Goal: Task Accomplishment & Management: Use online tool/utility

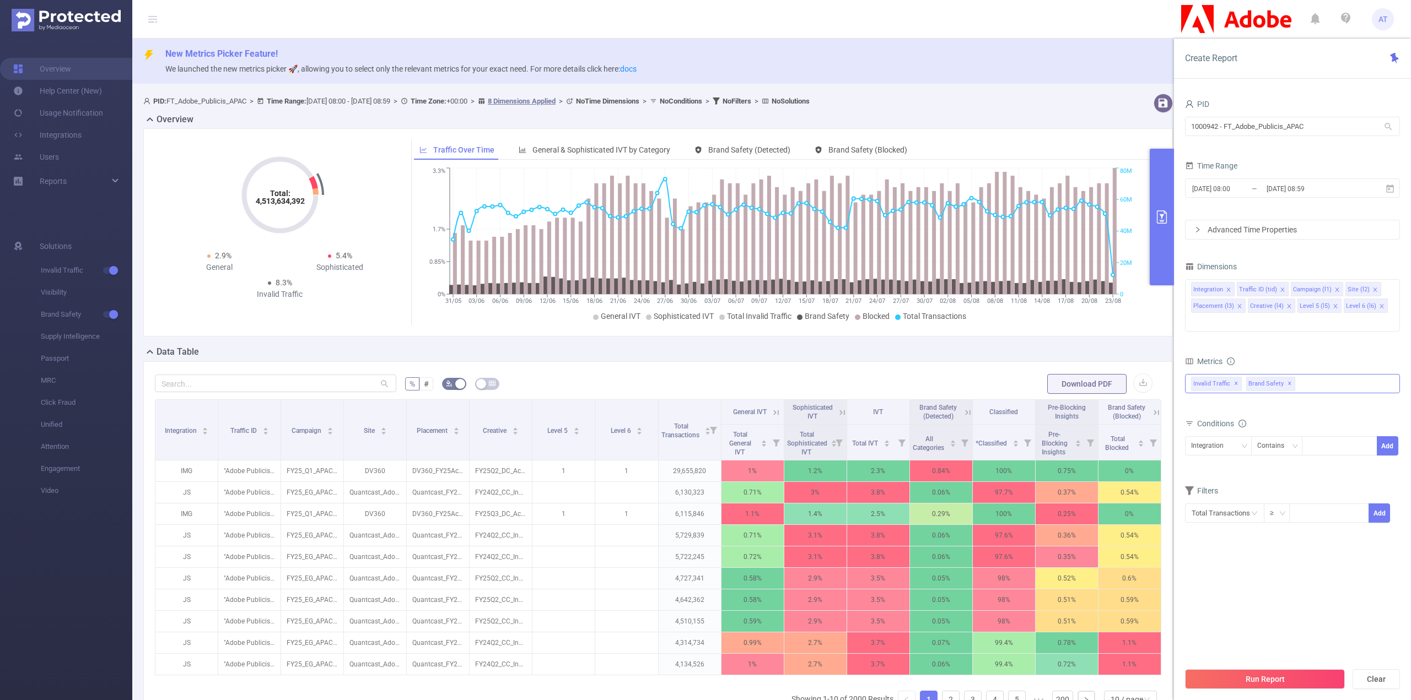
click at [1270, 377] on span "Brand Safety ✕" at bounding box center [1270, 384] width 49 height 14
click at [1189, 402] on span at bounding box center [1191, 408] width 13 height 13
click at [1329, 354] on div "Metrics" at bounding box center [1292, 363] width 215 height 18
click at [1332, 305] on icon "icon: close" at bounding box center [1335, 307] width 6 height 6
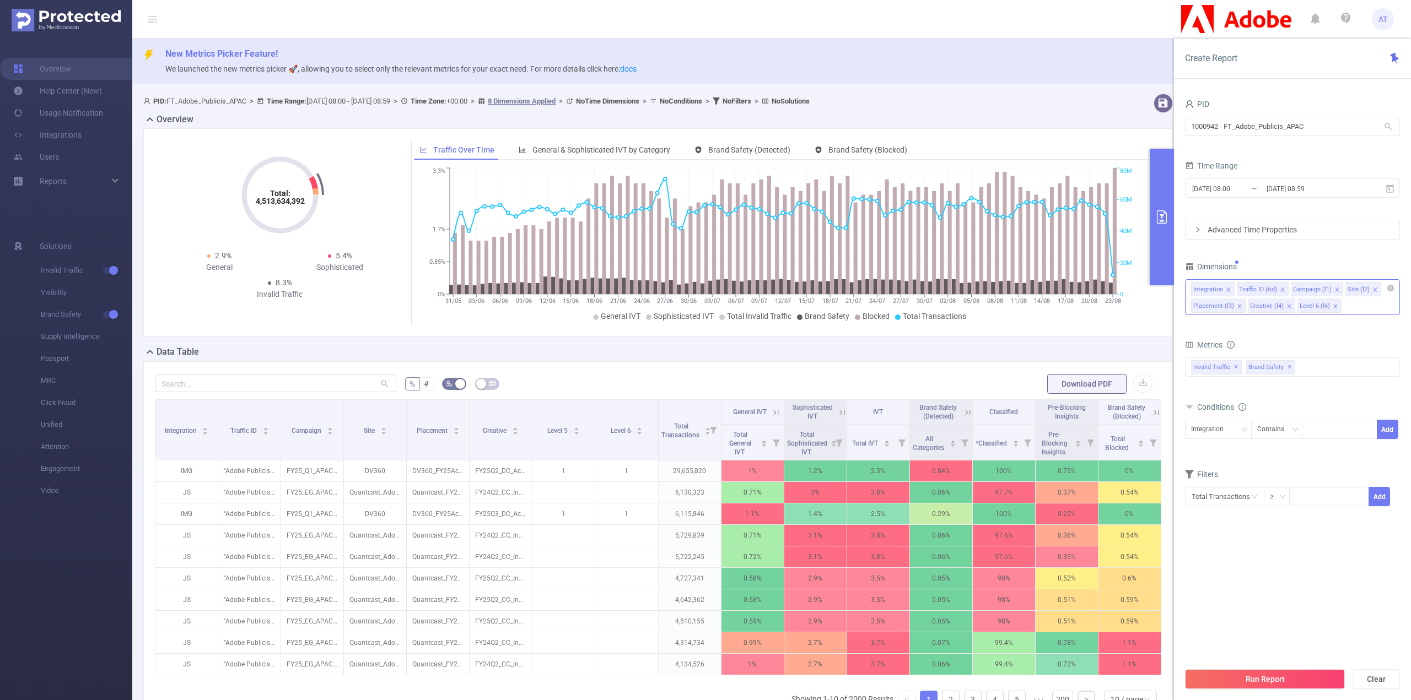
click at [1332, 304] on icon "icon: close" at bounding box center [1335, 307] width 6 height 6
click at [1286, 304] on icon "icon: close" at bounding box center [1289, 307] width 6 height 6
click at [1284, 304] on div "Integration Traffic ID (tid) Campaign (l1) Site (l2) Placement (l3)" at bounding box center [1292, 297] width 215 height 36
type input "ho"
click at [1277, 322] on li "Host" at bounding box center [1292, 328] width 214 height 18
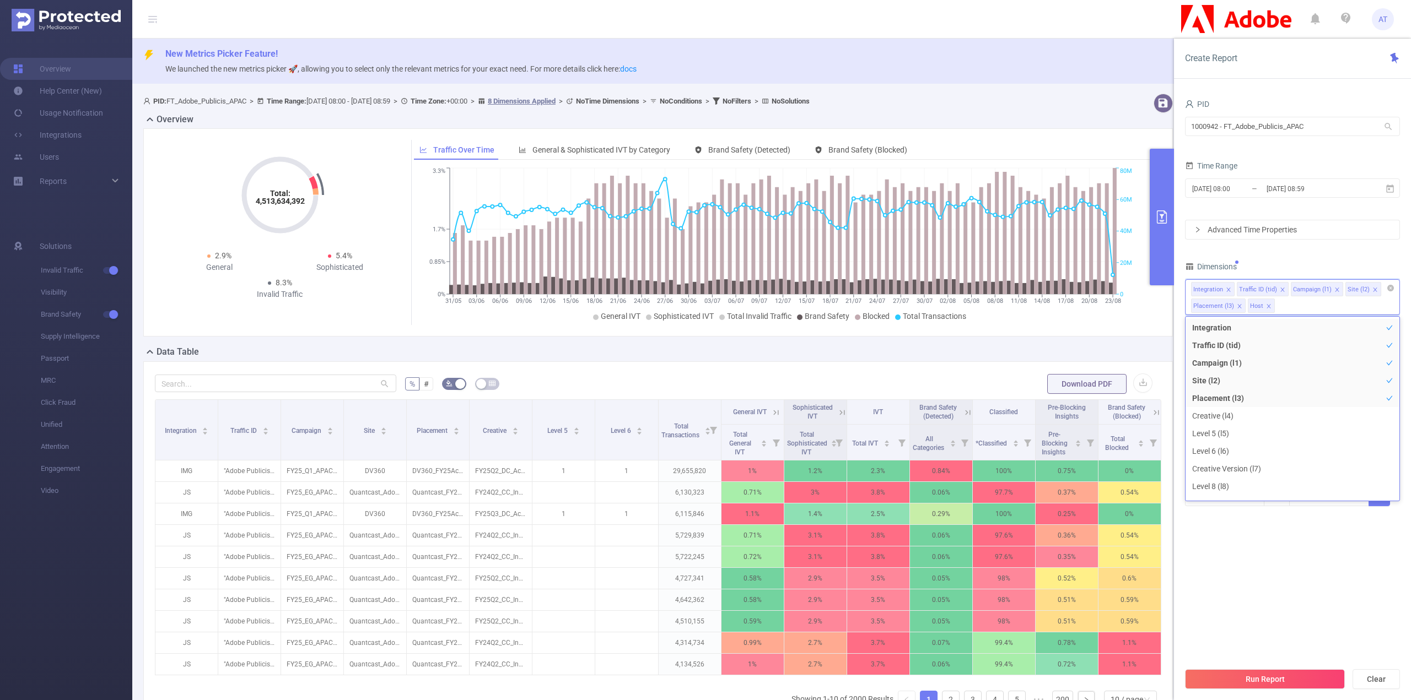
click at [1334, 292] on icon "icon: close" at bounding box center [1337, 290] width 6 height 7
click at [1318, 287] on icon "icon: close" at bounding box center [1321, 290] width 6 height 6
click at [1336, 288] on icon "icon: close" at bounding box center [1339, 290] width 6 height 6
click at [1283, 288] on li "Traffic ID (tid)" at bounding box center [1263, 289] width 52 height 14
click at [1282, 288] on icon "icon: close" at bounding box center [1283, 290] width 6 height 6
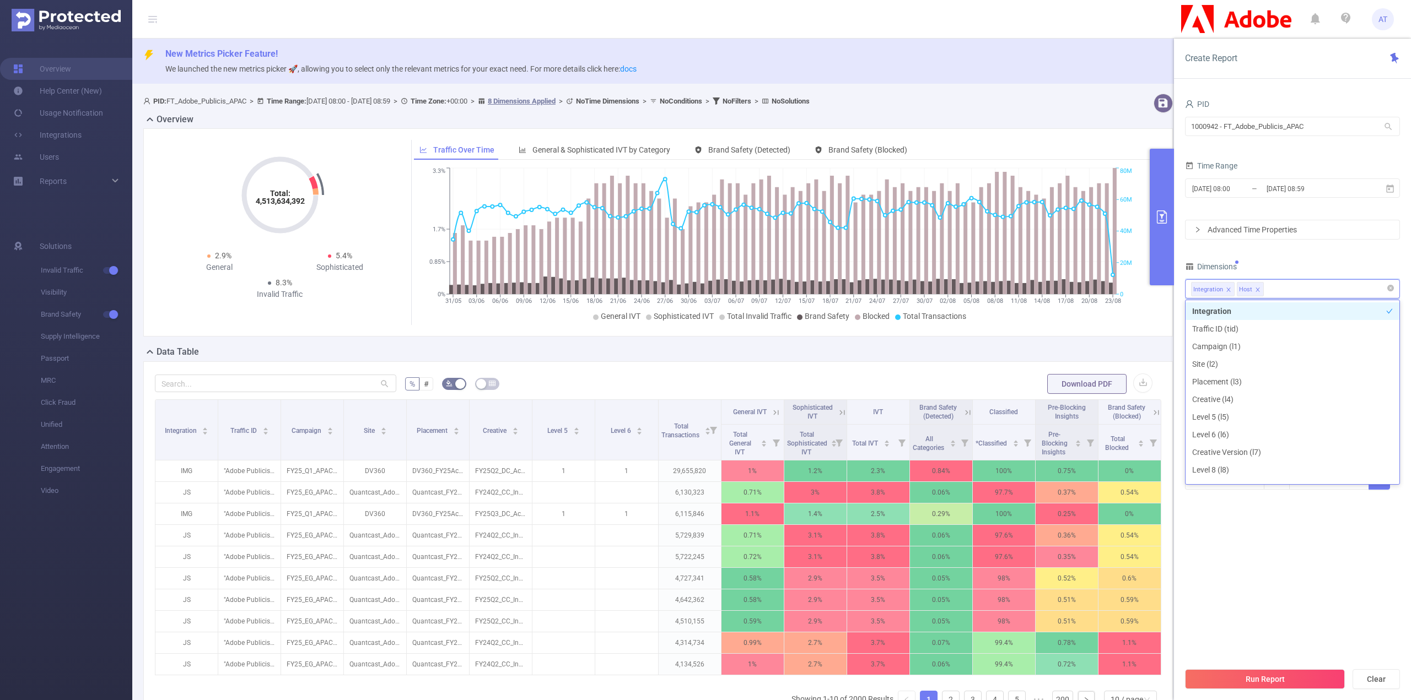
click at [1226, 289] on icon "icon: close" at bounding box center [1229, 290] width 6 height 6
click at [1274, 527] on section "PID 1000942 - FT_Adobe_Publicis_APAC 1000942 - FT_Adobe_Publicis_APAC Time Rang…" at bounding box center [1292, 378] width 215 height 565
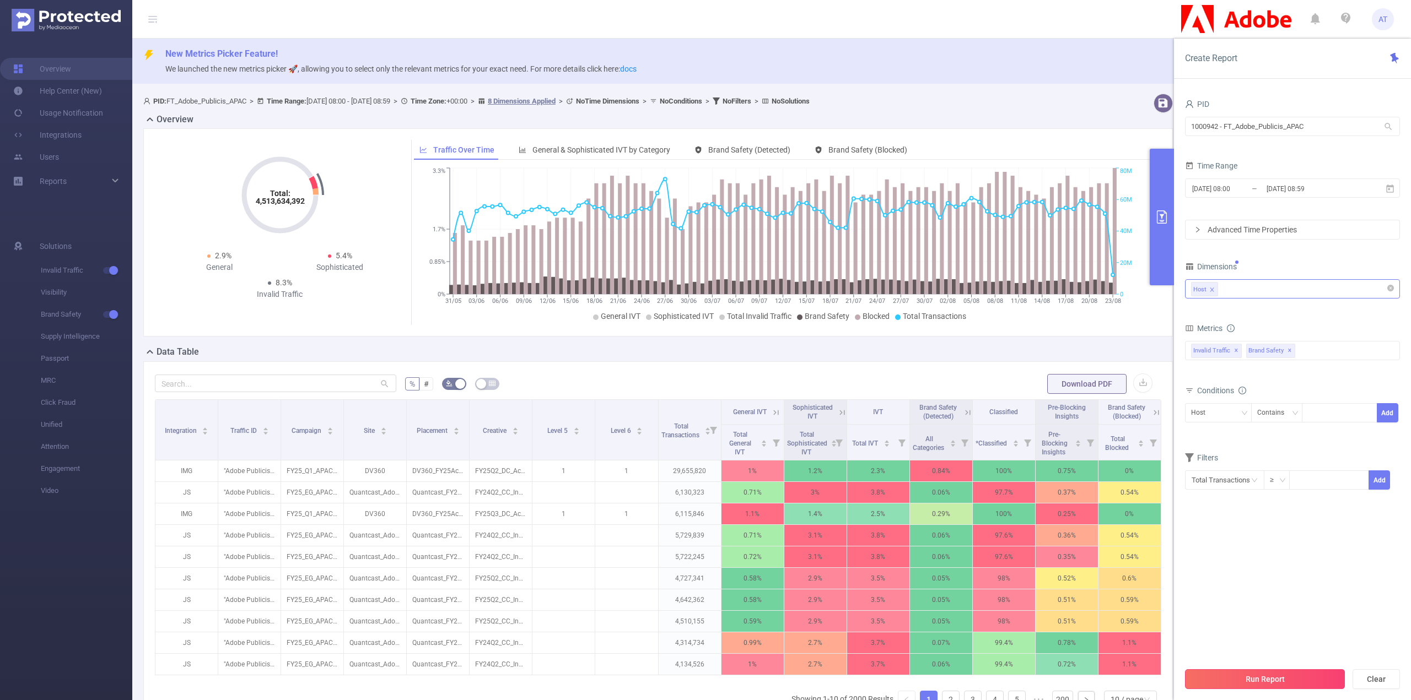
click at [1278, 677] on button "Run Report" at bounding box center [1265, 680] width 160 height 20
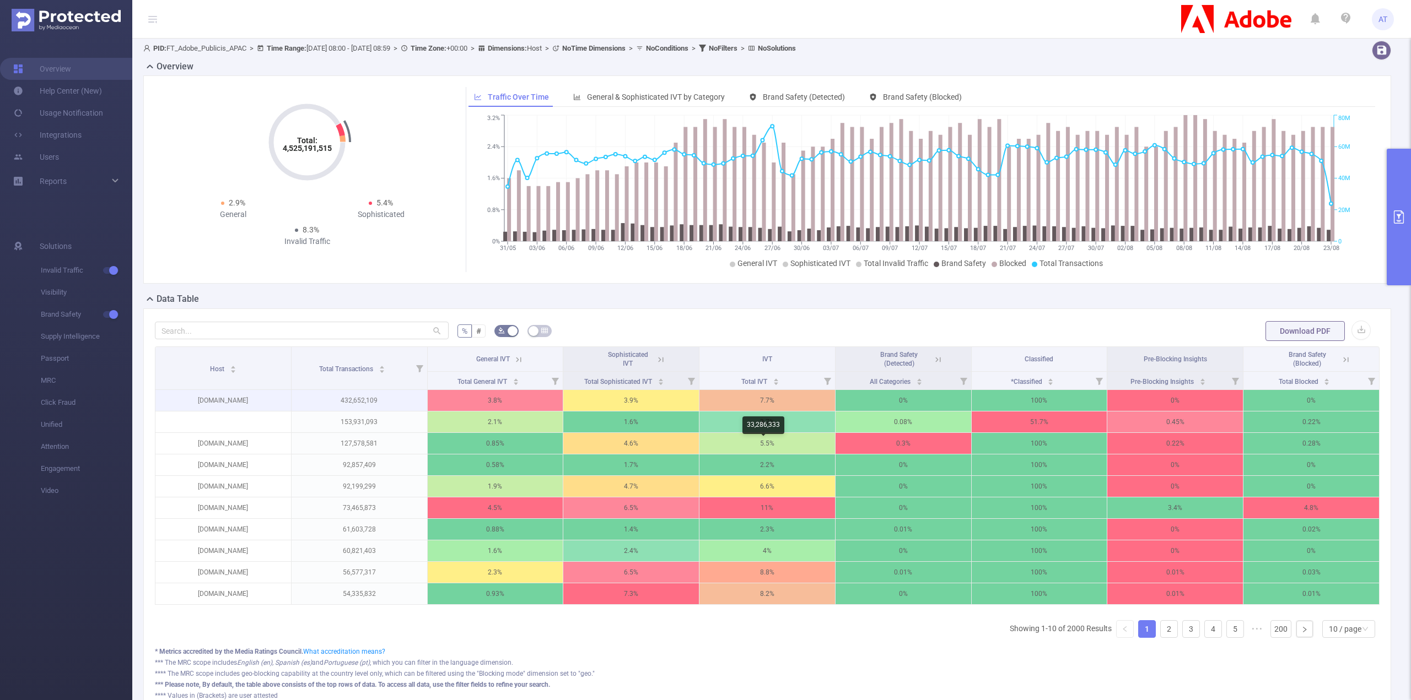
scroll to position [55, 0]
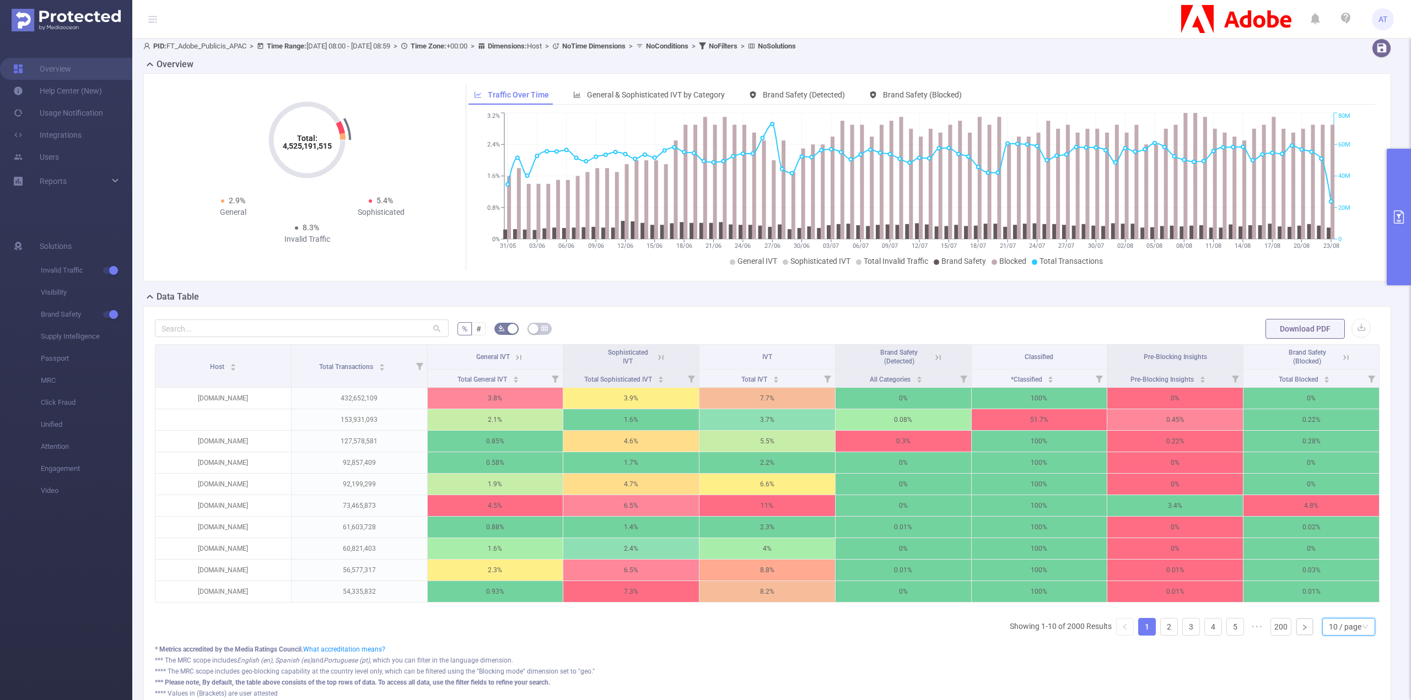
click at [1330, 625] on div "10 / page" at bounding box center [1345, 627] width 33 height 17
click at [1325, 608] on li "50 / page" at bounding box center [1340, 613] width 53 height 18
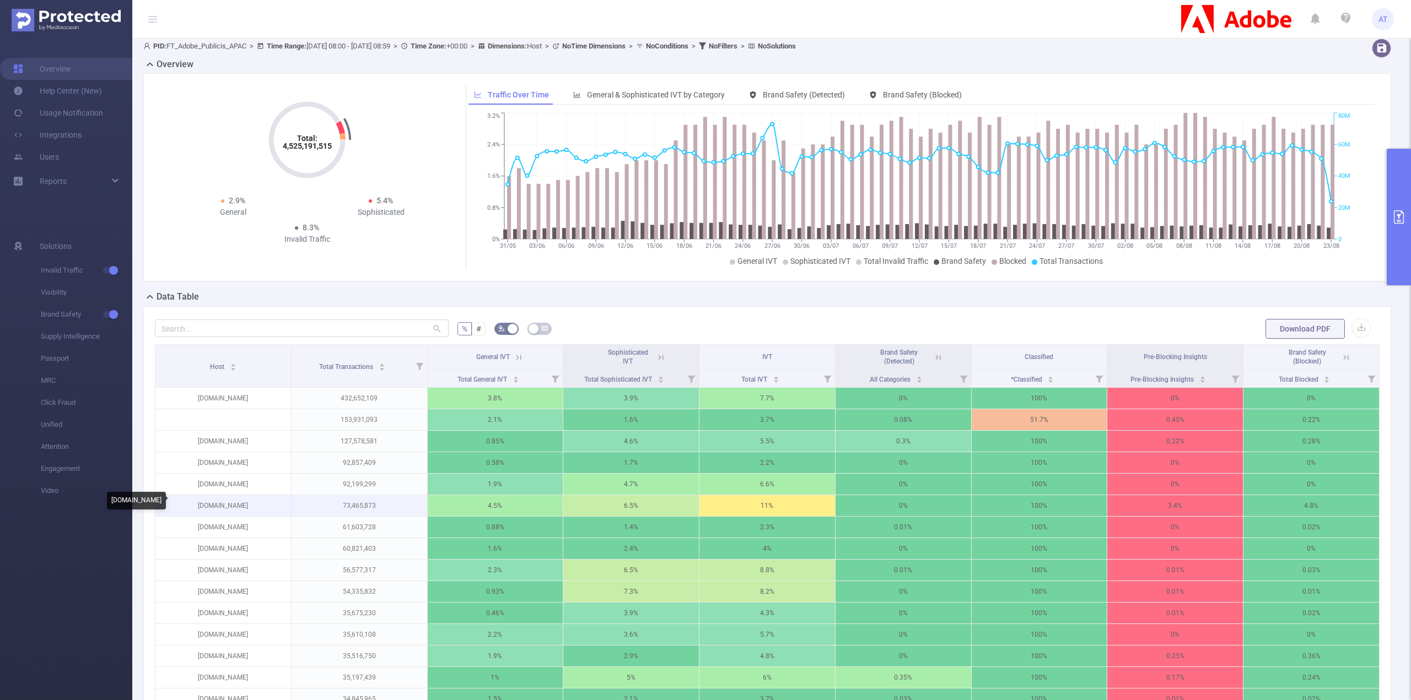
click at [225, 505] on p "[DOMAIN_NAME]" at bounding box center [223, 505] width 136 height 21
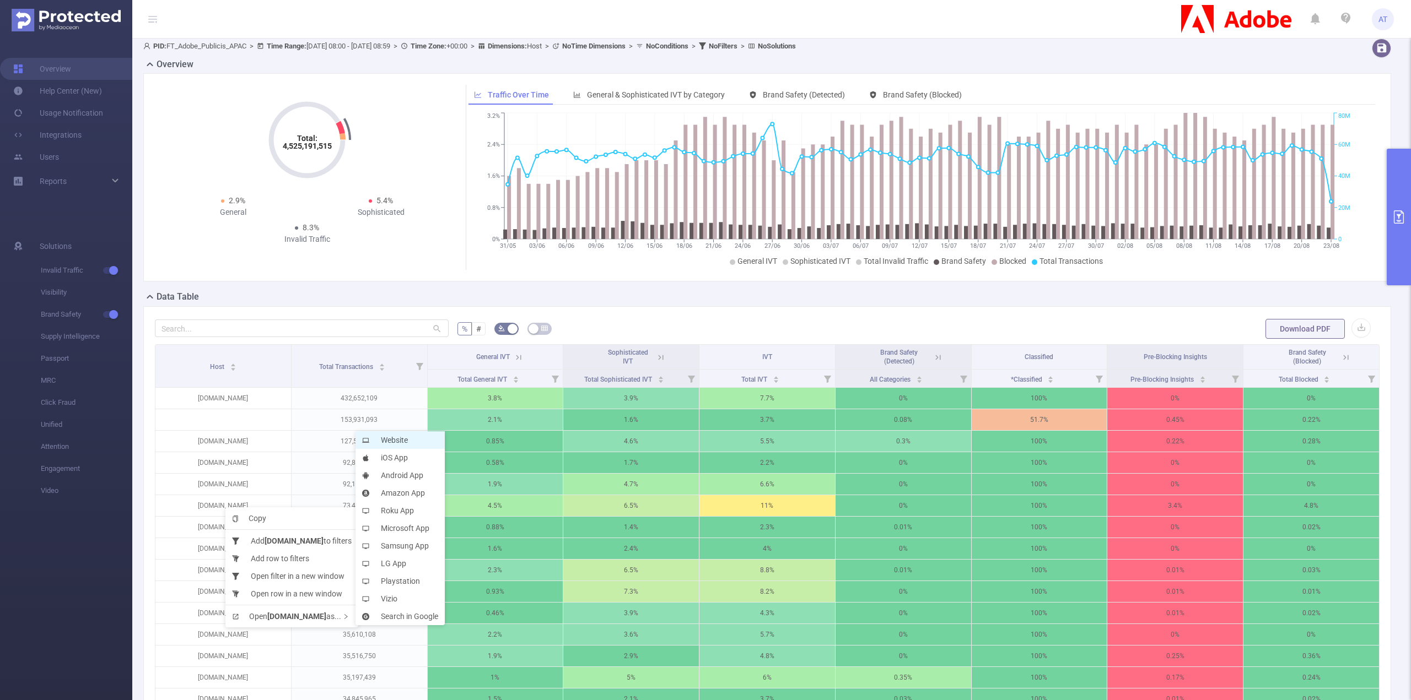
click at [424, 439] on li "Website" at bounding box center [399, 440] width 89 height 18
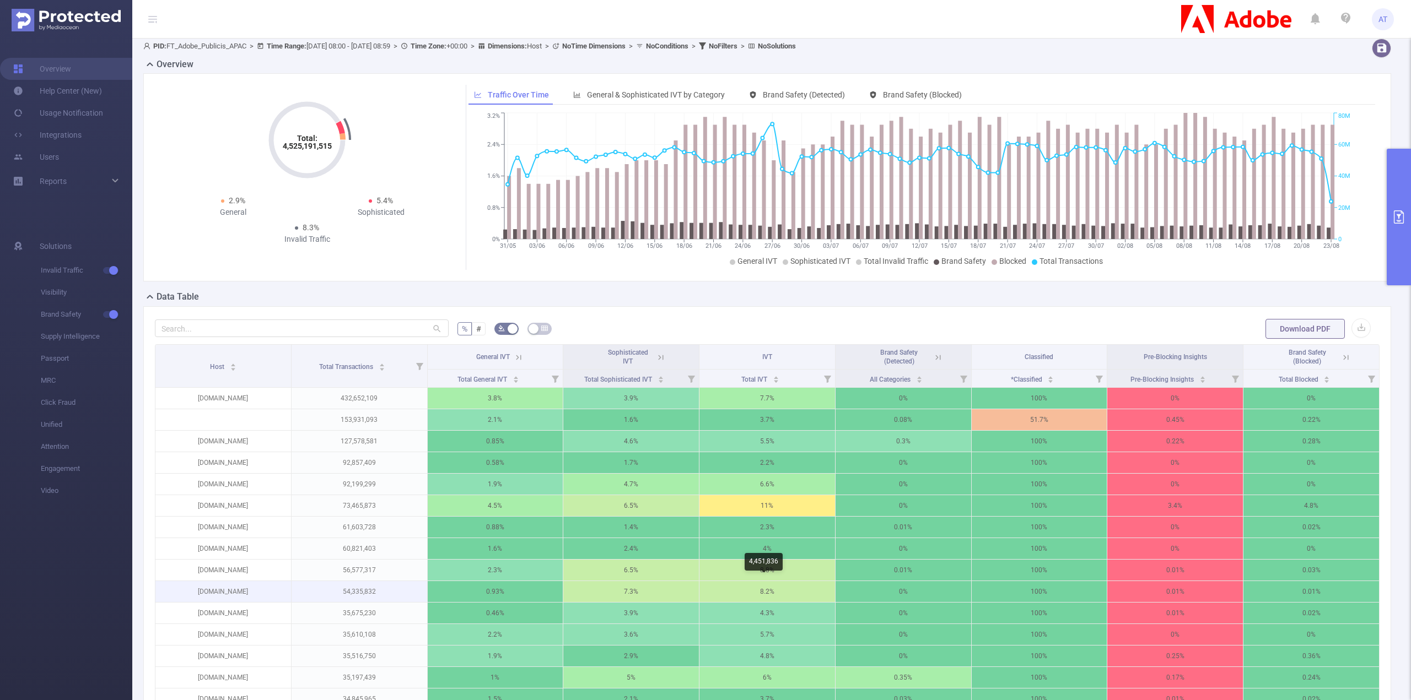
scroll to position [0, 2]
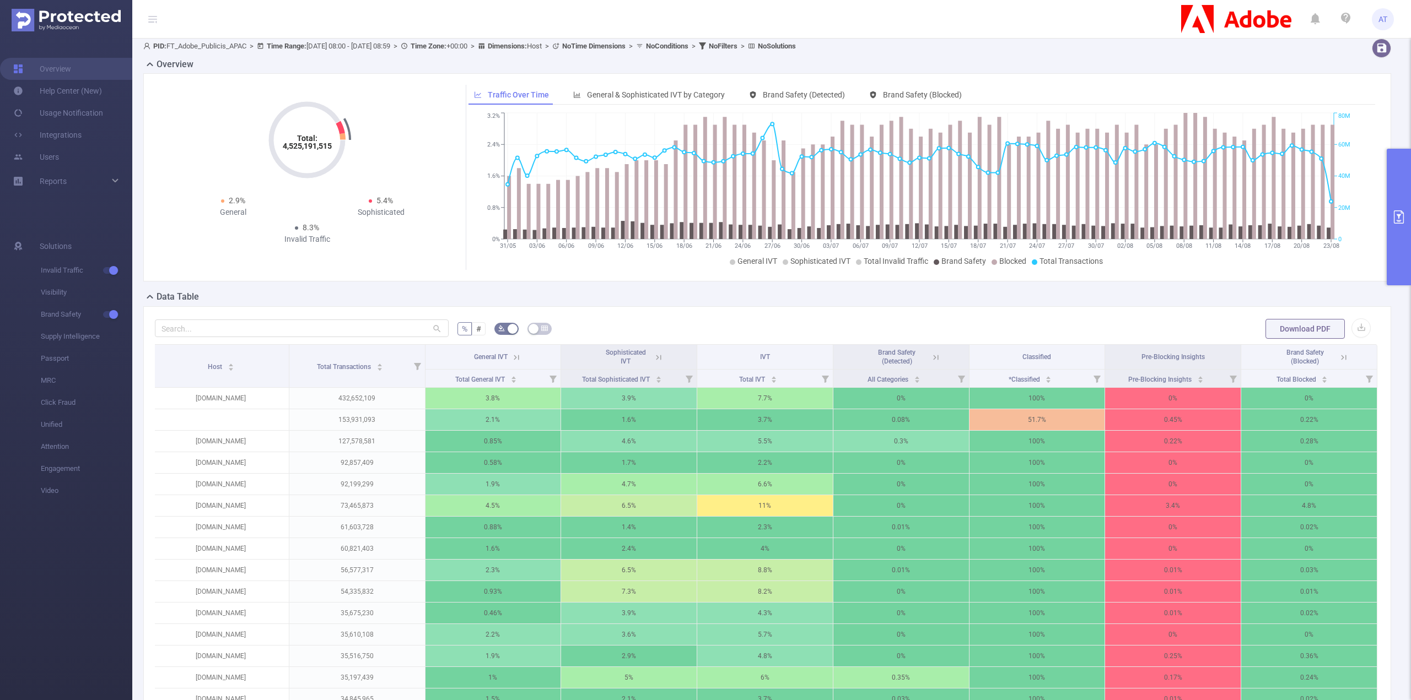
click at [1395, 214] on icon "primary" at bounding box center [1398, 216] width 13 height 13
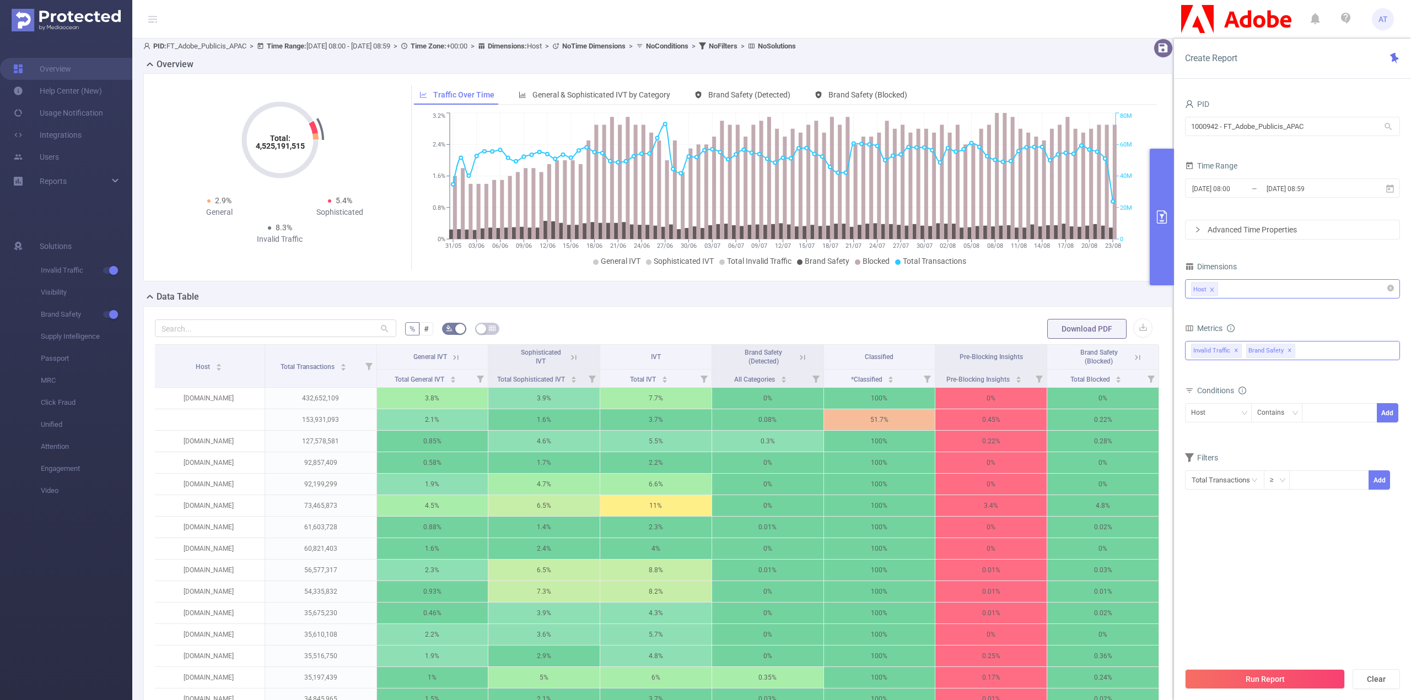
click at [1327, 344] on div "Invalid Traffic ✕ Brand Safety ✕ Invalid Traffic Visibility Brand Safety Supply…" at bounding box center [1292, 350] width 215 height 19
click at [1192, 370] on span at bounding box center [1191, 375] width 13 height 13
click at [1208, 390] on span at bounding box center [1212, 394] width 9 height 9
click at [1191, 450] on icon "icon: caret-down" at bounding box center [1192, 452] width 2 height 4
click at [1190, 450] on icon "icon: caret-down" at bounding box center [1192, 453] width 6 height 6
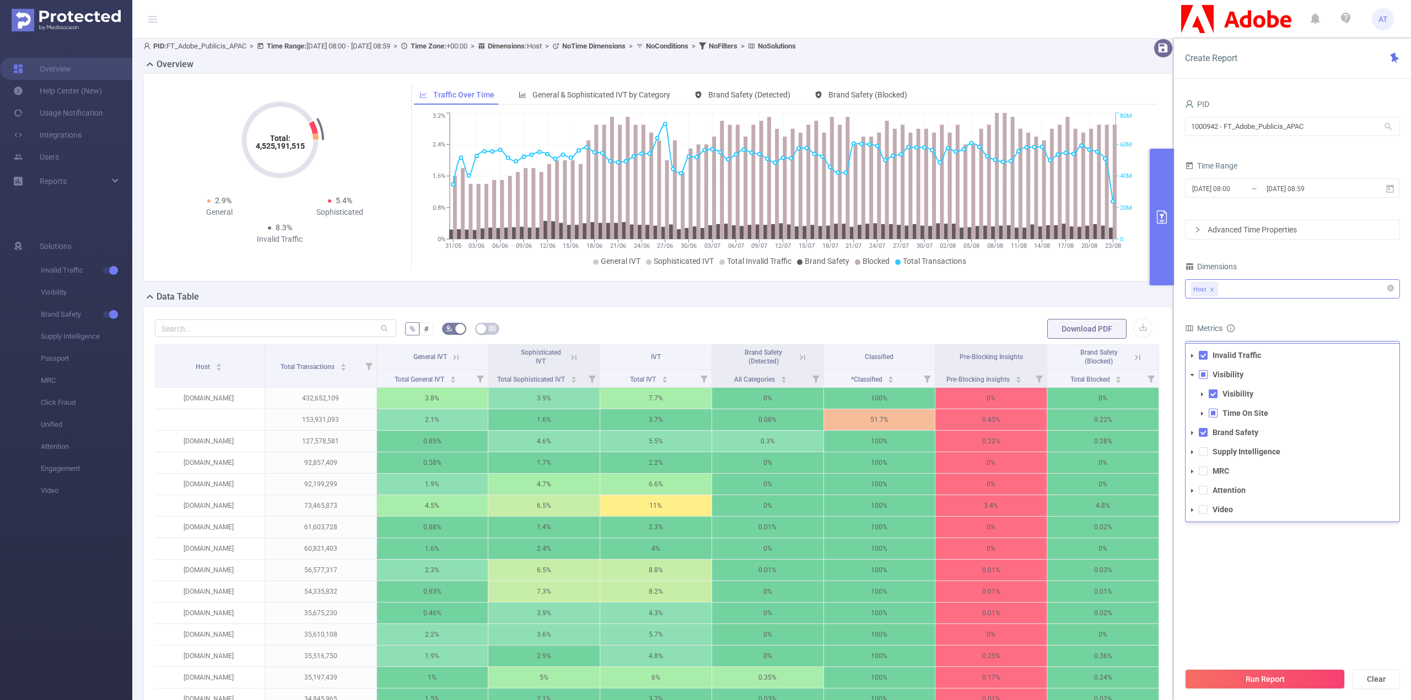
click at [1197, 465] on span at bounding box center [1191, 471] width 13 height 13
click at [1190, 491] on icon "icon: caret-down" at bounding box center [1192, 491] width 6 height 6
click at [1192, 484] on span at bounding box center [1191, 490] width 13 height 13
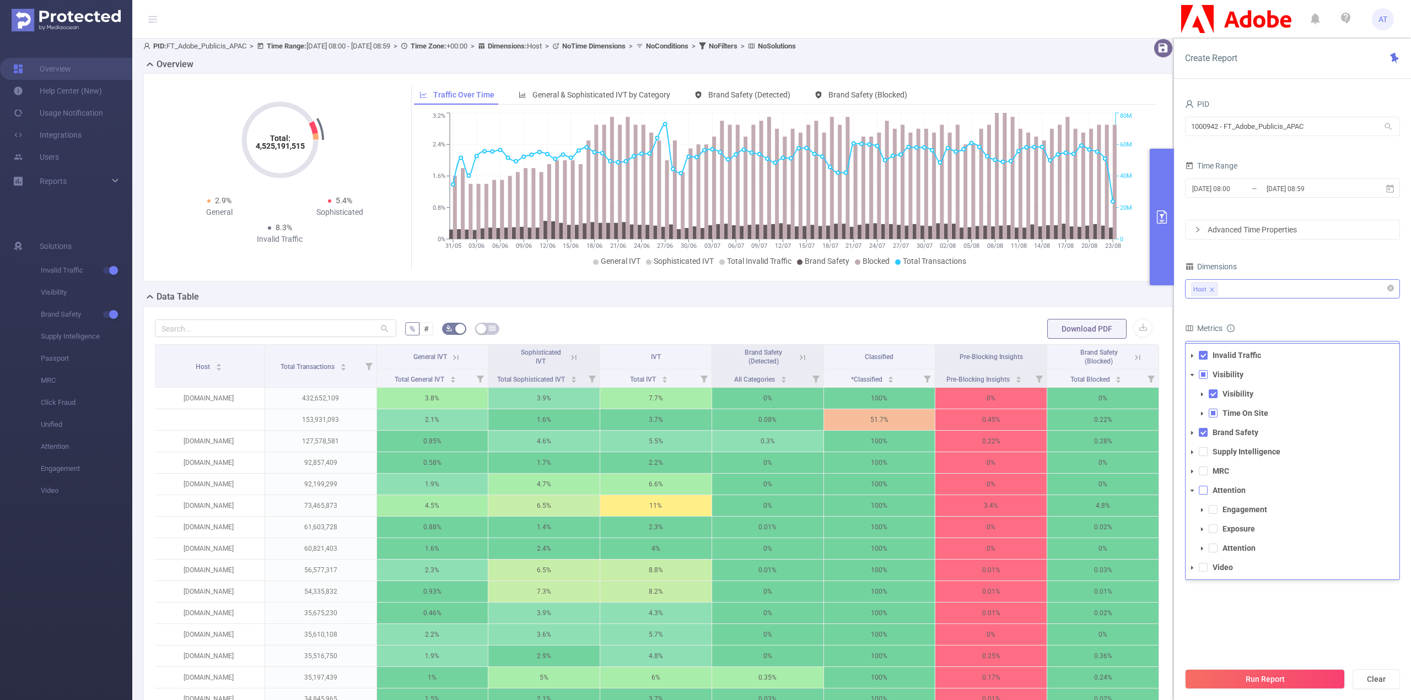
click at [1206, 488] on span at bounding box center [1203, 490] width 9 height 9
click at [1250, 672] on button "Run Report" at bounding box center [1265, 680] width 160 height 20
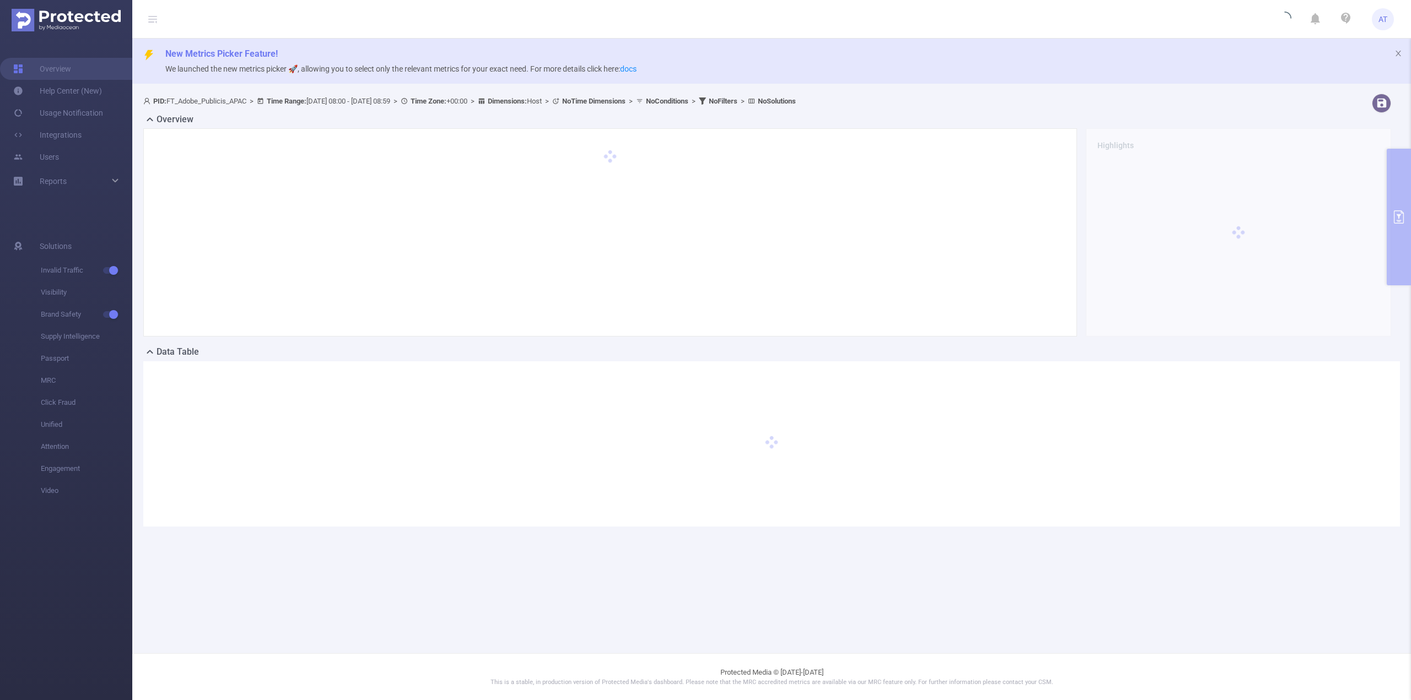
scroll to position [0, 0]
